Goal: Task Accomplishment & Management: Use online tool/utility

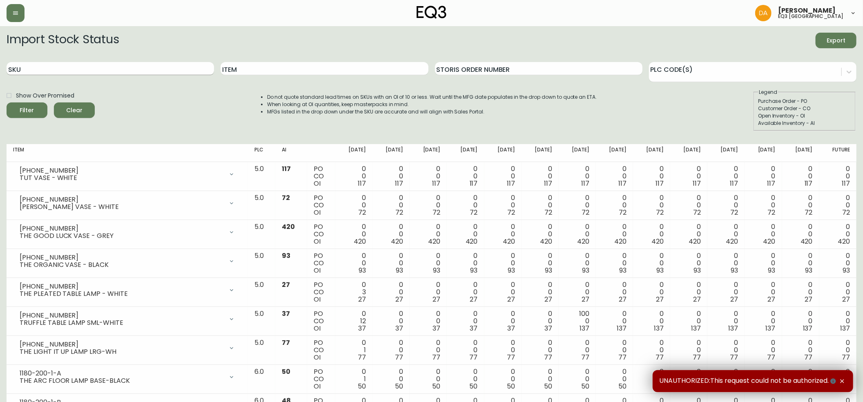
click at [138, 66] on input "SKU" at bounding box center [111, 68] width 208 height 13
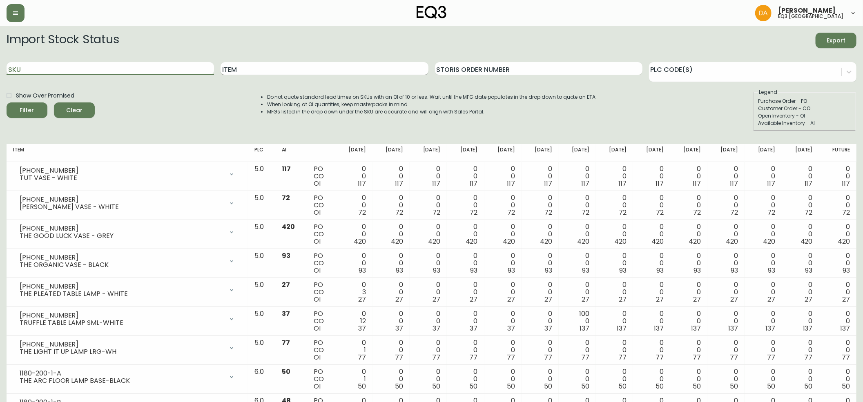
click at [253, 71] on input "Item" at bounding box center [325, 68] width 208 height 13
type input "HARVEST"
click at [7, 103] on button "Filter" at bounding box center [27, 111] width 41 height 16
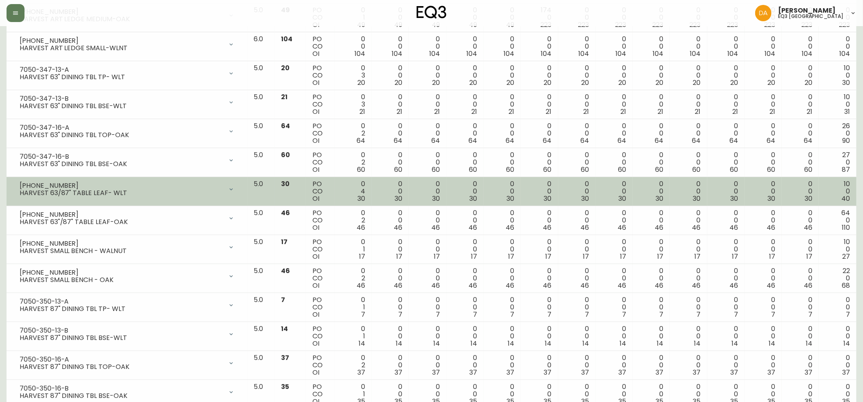
scroll to position [272, 0]
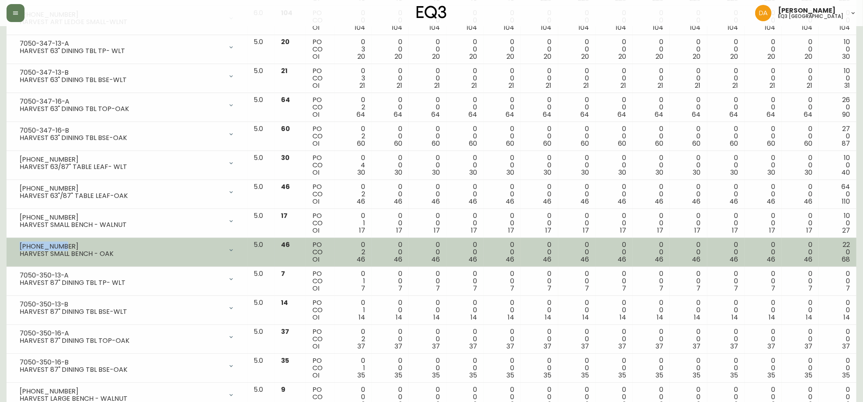
drag, startPoint x: 60, startPoint y: 247, endPoint x: 15, endPoint y: 251, distance: 45.5
click at [15, 251] on div "[PHONE_NUMBER] HARVEST SMALL BENCH - OAK" at bounding box center [127, 250] width 228 height 18
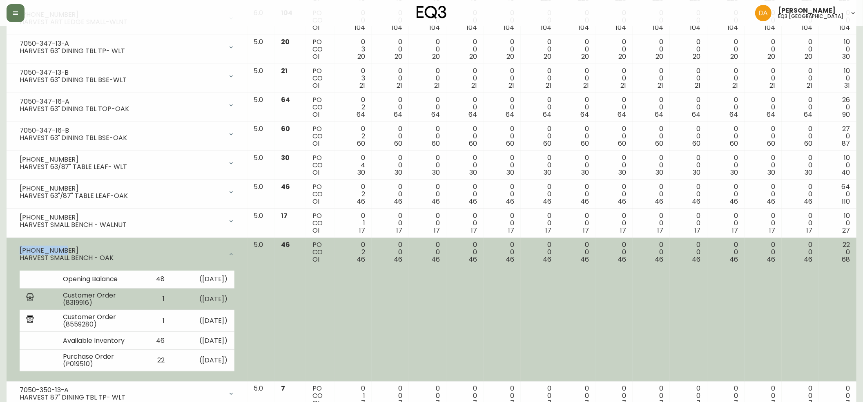
copy div "[PHONE_NUMBER]"
